Goal: Participate in discussion: Engage in conversation with other users on a specific topic

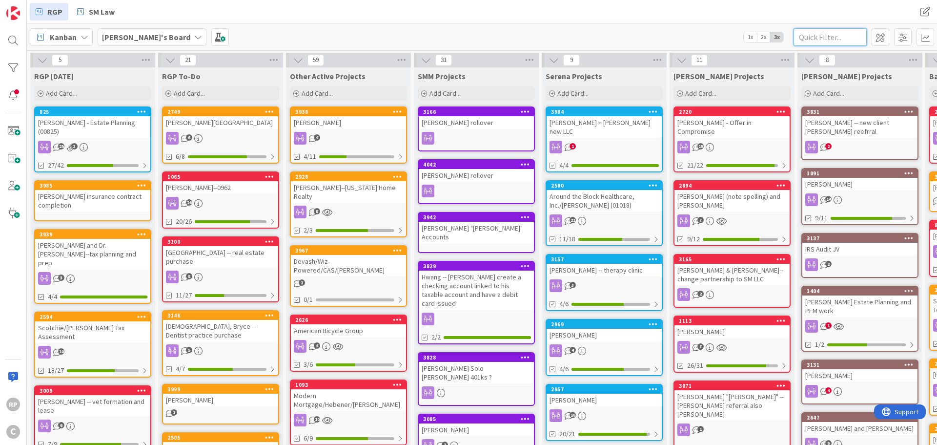
click at [833, 40] on input "text" at bounding box center [830, 37] width 73 height 18
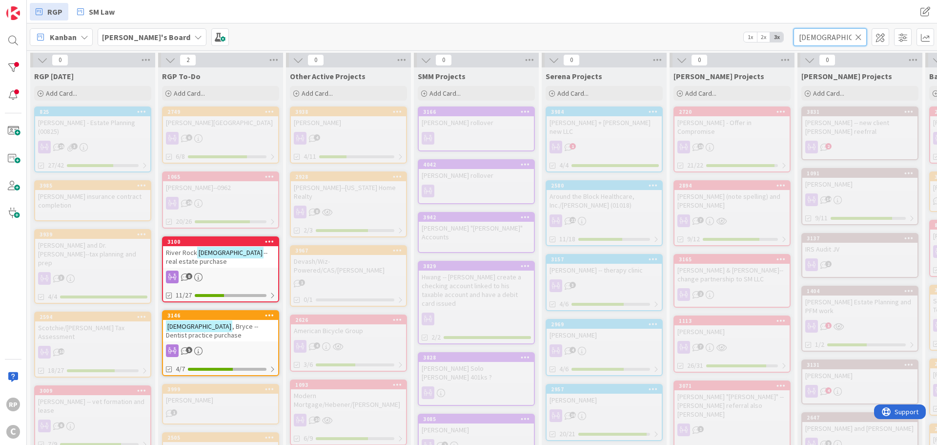
type input "[DEMOGRAPHIC_DATA]"
click at [223, 315] on div "3146" at bounding box center [222, 315] width 111 height 7
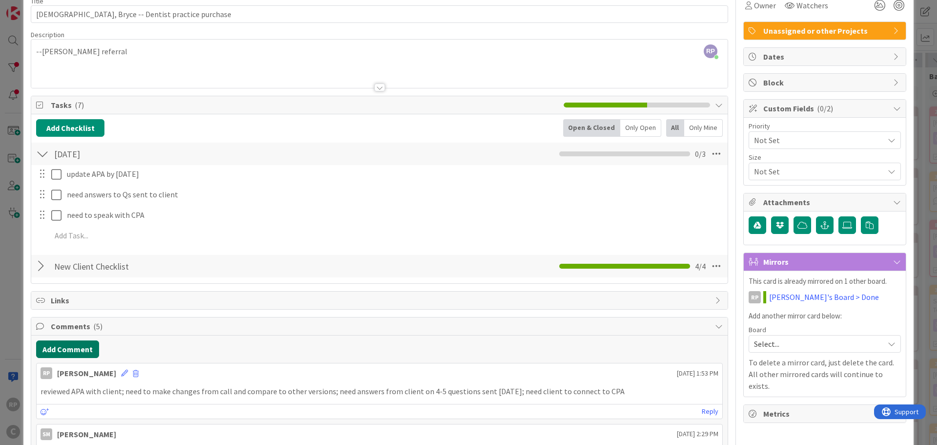
click at [74, 355] on button "Add Comment" at bounding box center [67, 349] width 63 height 18
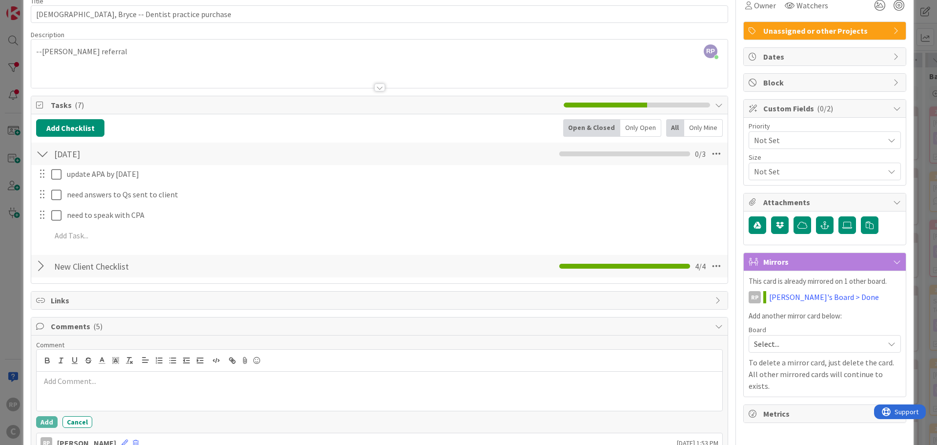
click at [85, 380] on p at bounding box center [380, 380] width 678 height 11
click at [42, 422] on button "Add" at bounding box center [46, 422] width 21 height 12
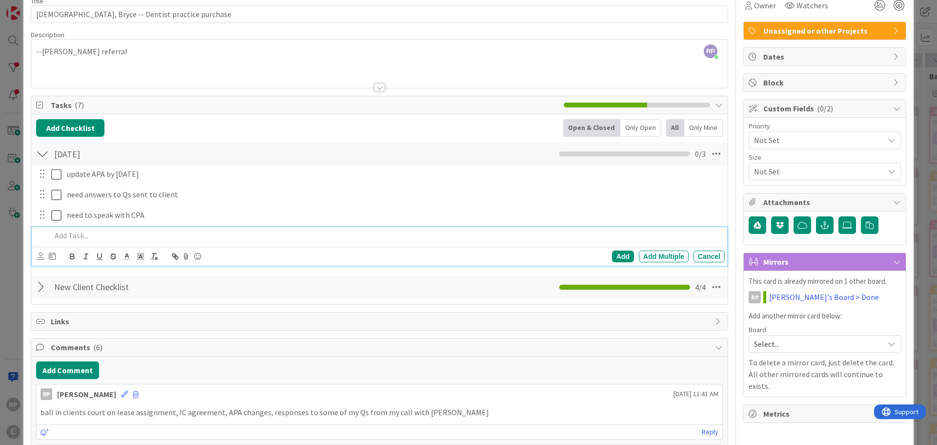
click at [97, 240] on p at bounding box center [386, 235] width 670 height 11
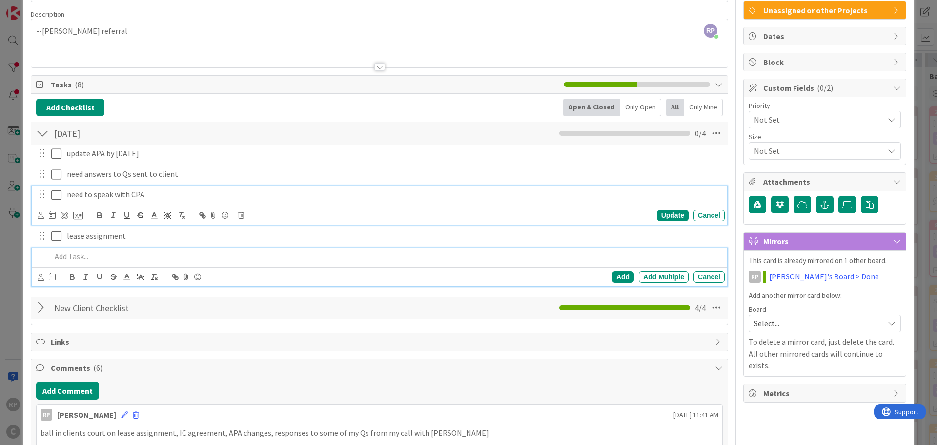
scroll to position [90, 0]
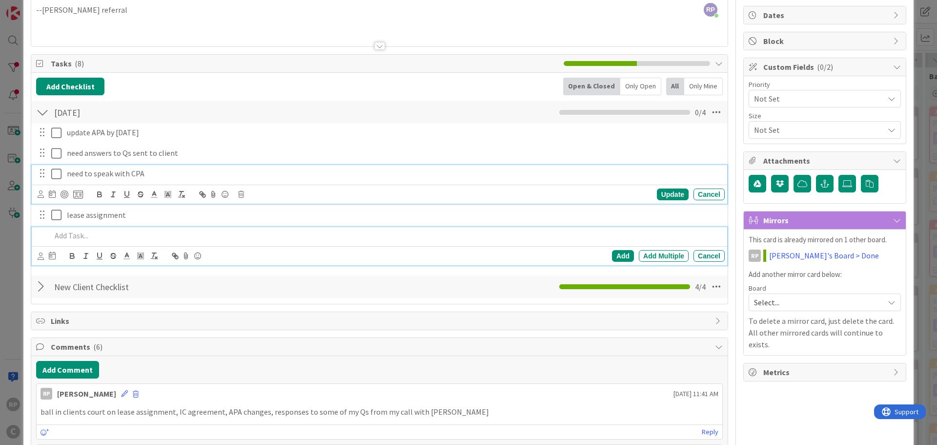
click at [169, 200] on div "need to speak with CPA Update Cancel" at bounding box center [379, 184] width 695 height 39
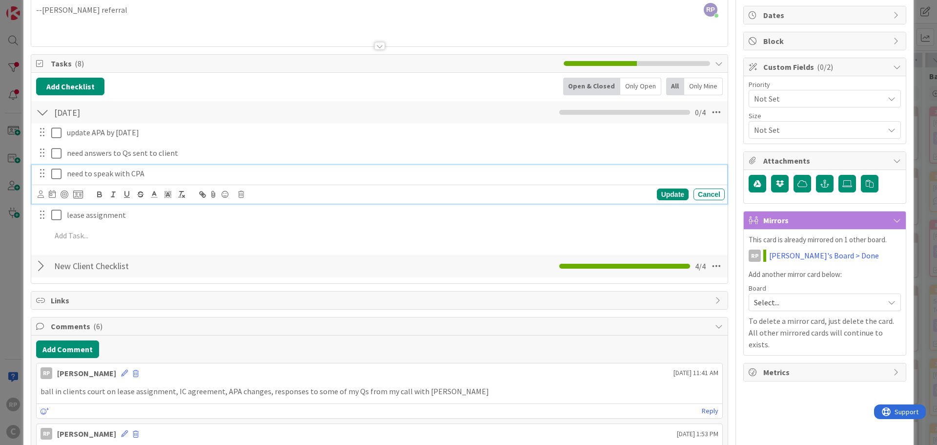
click at [238, 175] on p "need to speak with CPA" at bounding box center [394, 173] width 654 height 11
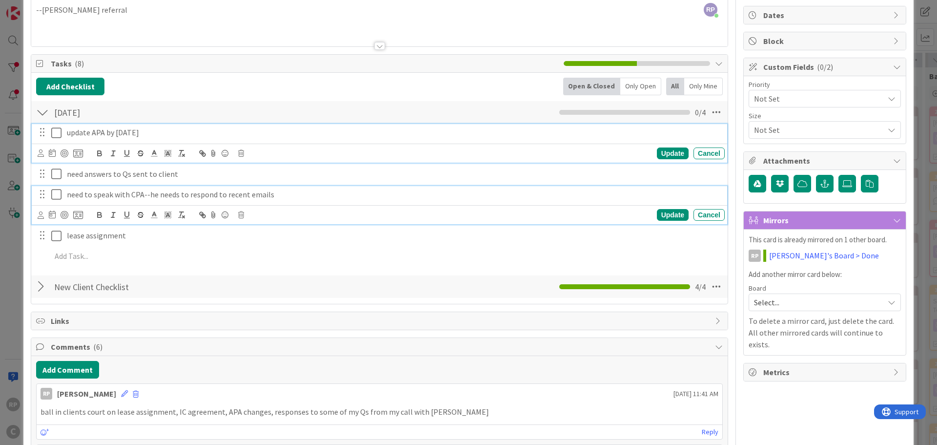
click at [132, 140] on div "update APA by [DATE]" at bounding box center [394, 132] width 662 height 17
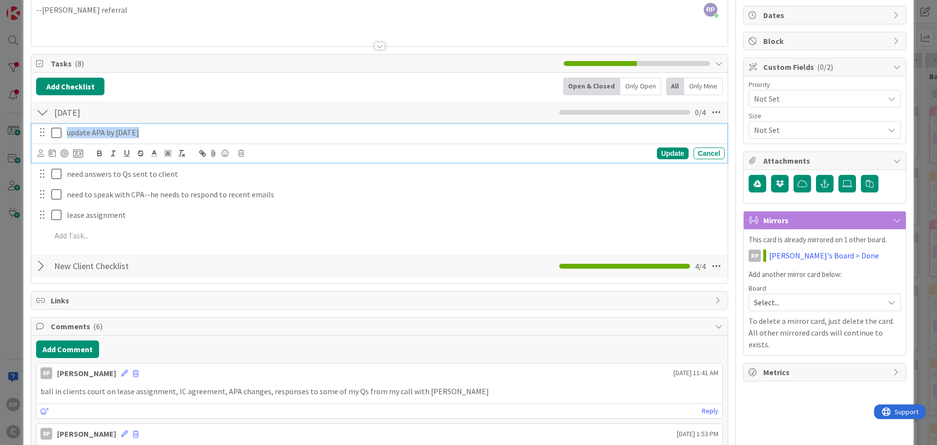
drag, startPoint x: 153, startPoint y: 135, endPoint x: 62, endPoint y: 137, distance: 90.8
click at [62, 137] on div "update APA by [DATE]" at bounding box center [380, 132] width 689 height 17
click at [660, 148] on div "Update" at bounding box center [673, 153] width 32 height 12
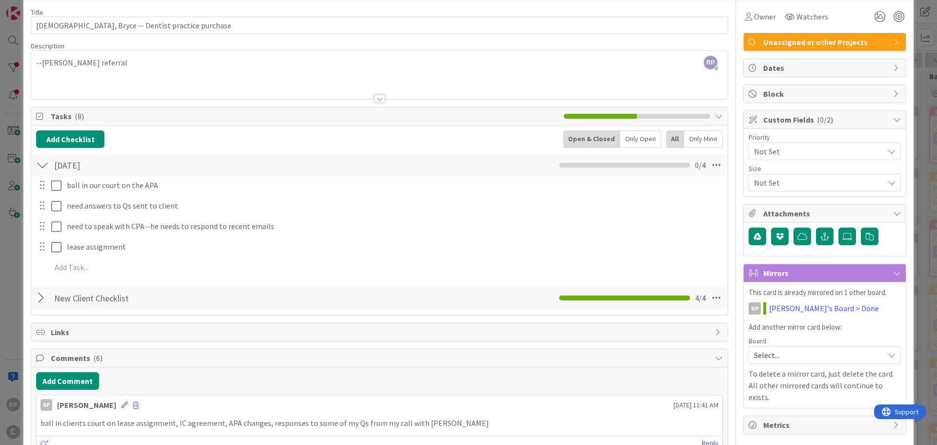
scroll to position [0, 0]
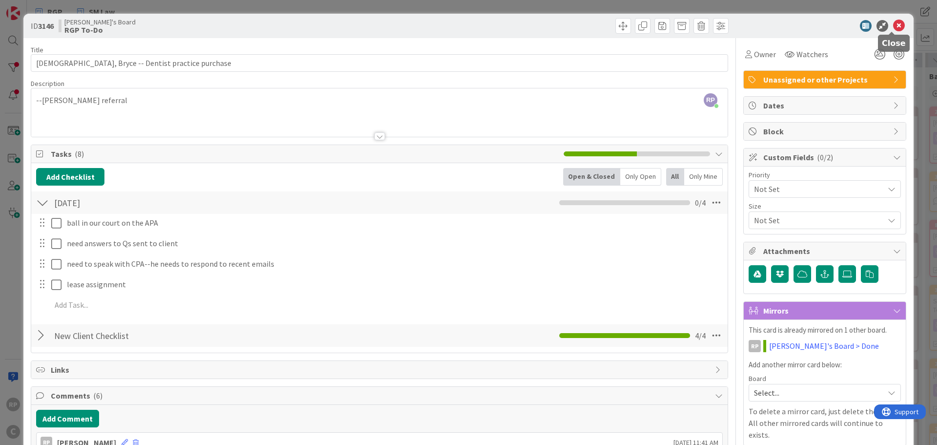
click at [893, 23] on icon at bounding box center [899, 26] width 12 height 12
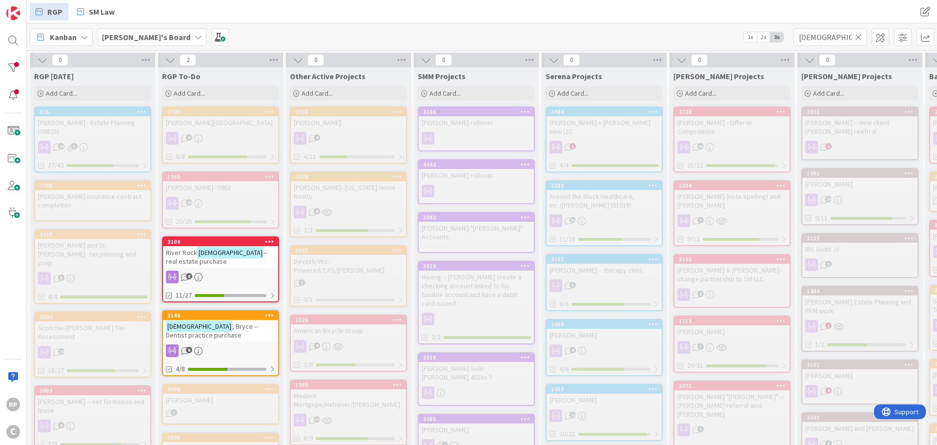
click at [861, 37] on icon at bounding box center [858, 37] width 7 height 9
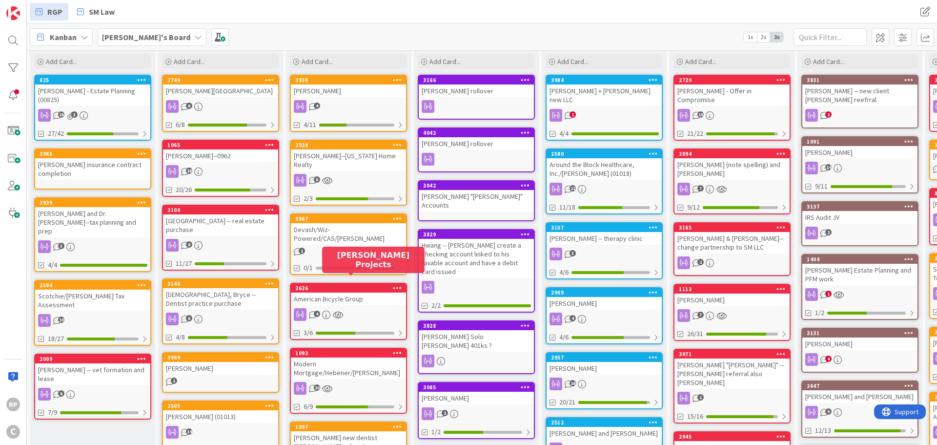
scroll to position [49, 0]
